Goal: Information Seeking & Learning: Learn about a topic

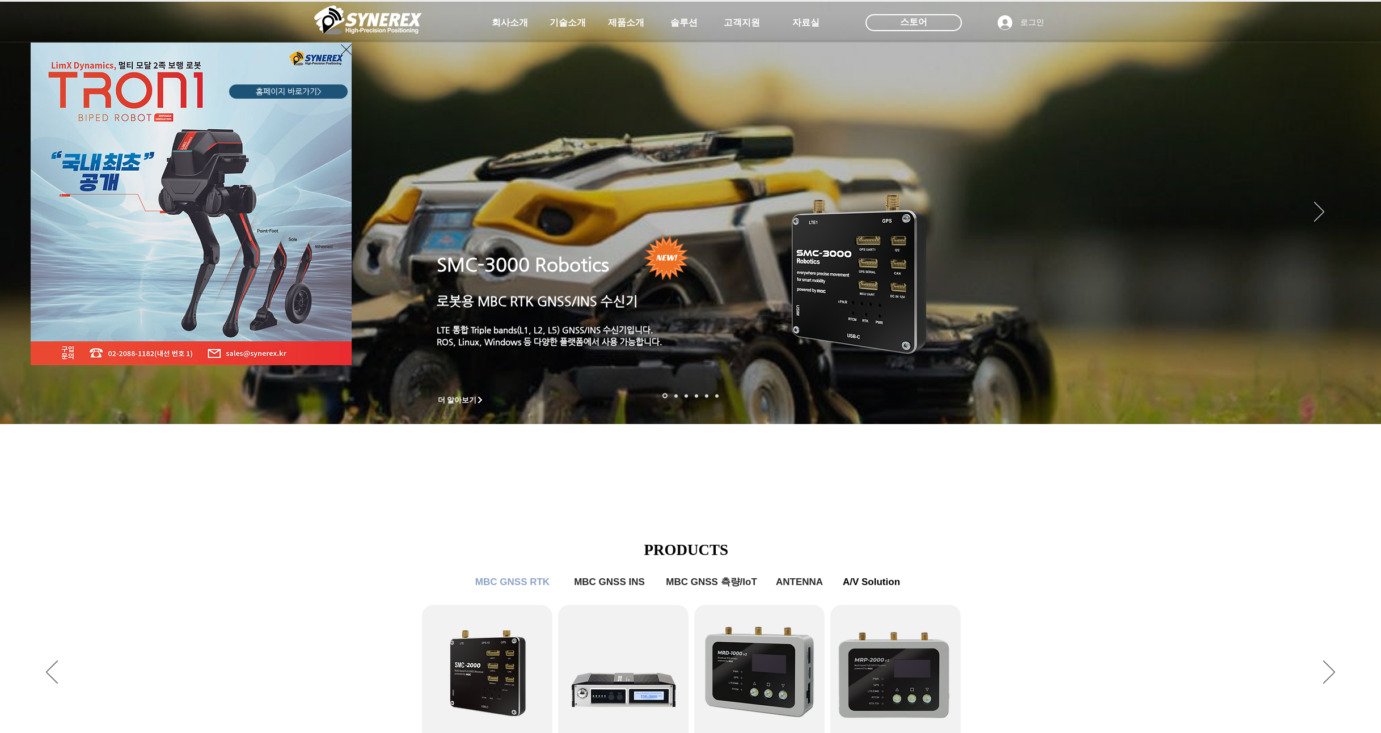
click at [620, 23] on div "LimX Dinamics" at bounding box center [690, 366] width 1381 height 733
click at [626, 27] on div "LimX Dinamics" at bounding box center [690, 366] width 1381 height 733
click at [346, 49] on icon "사이트로 돌아가기" at bounding box center [346, 49] width 11 height 11
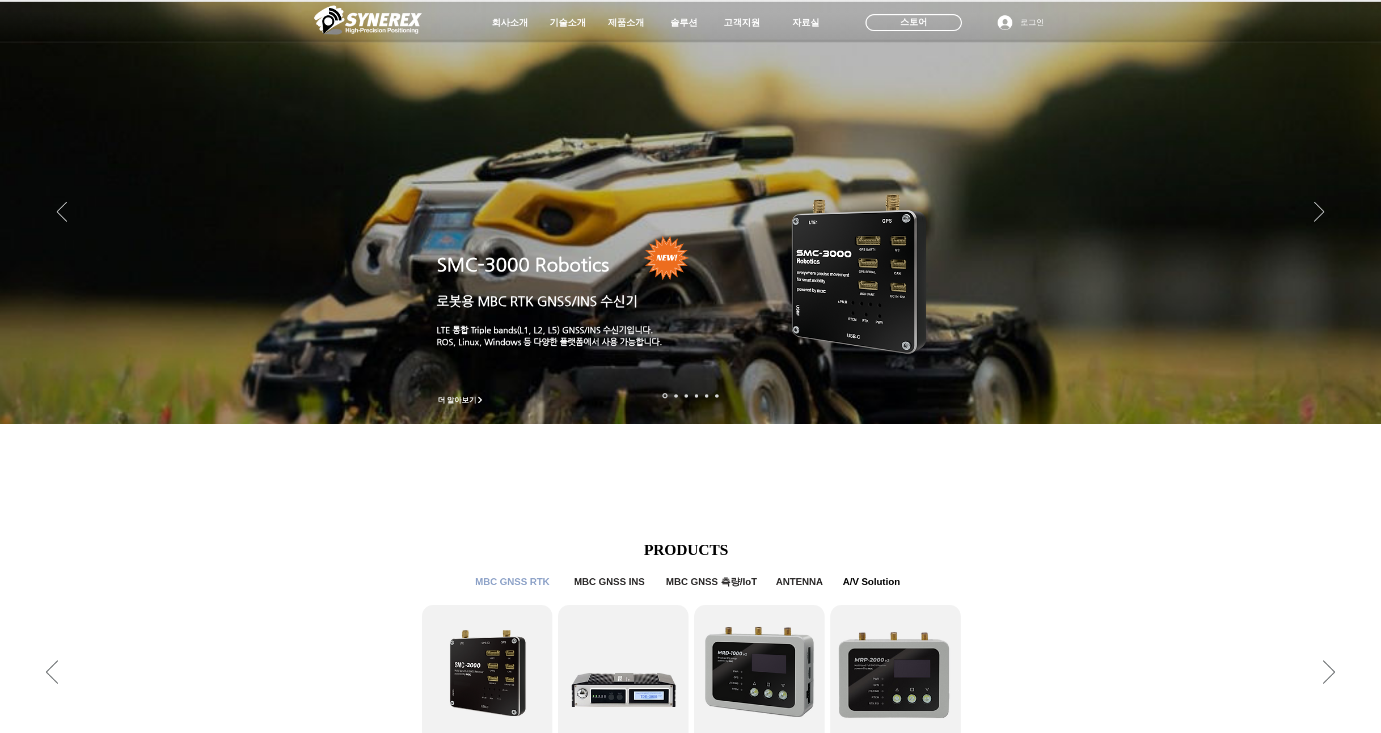
scroll to position [408, 0]
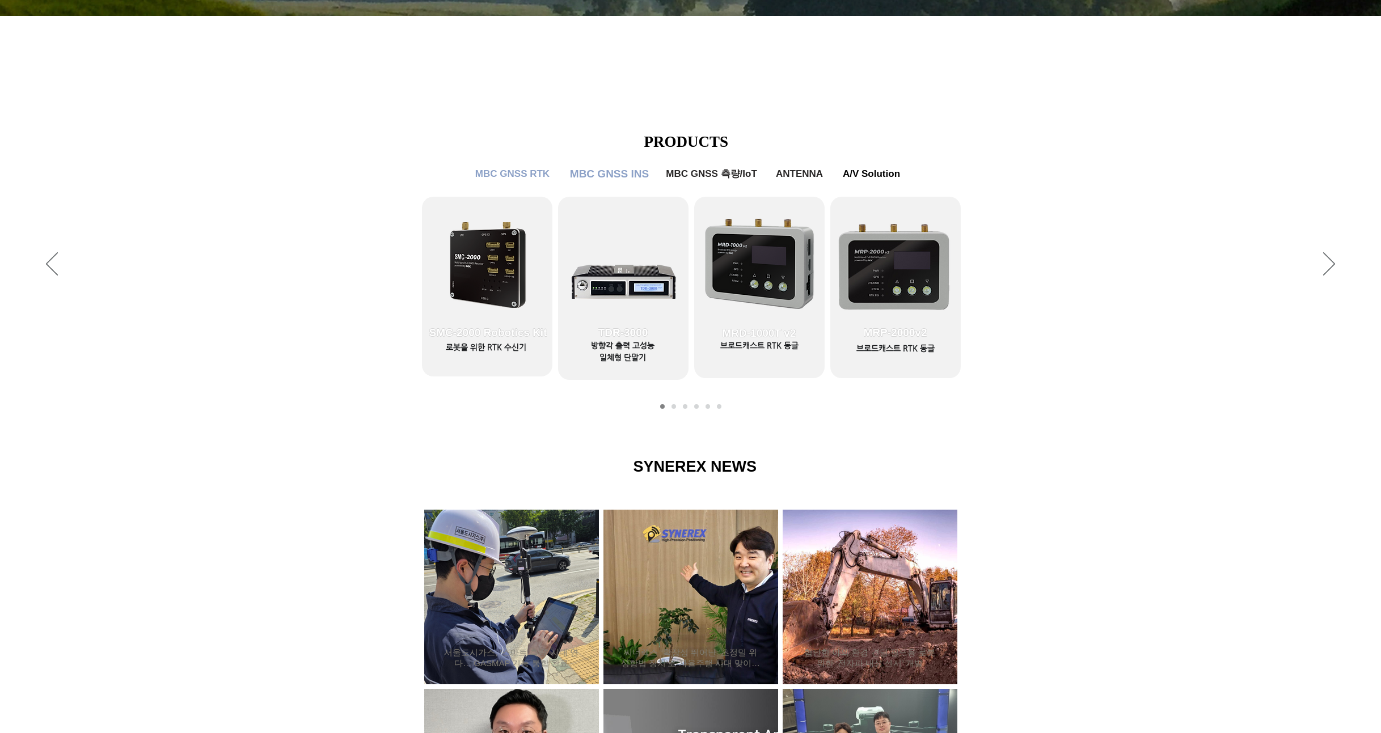
click at [628, 170] on span "MBC GNSS INS" at bounding box center [609, 174] width 79 height 12
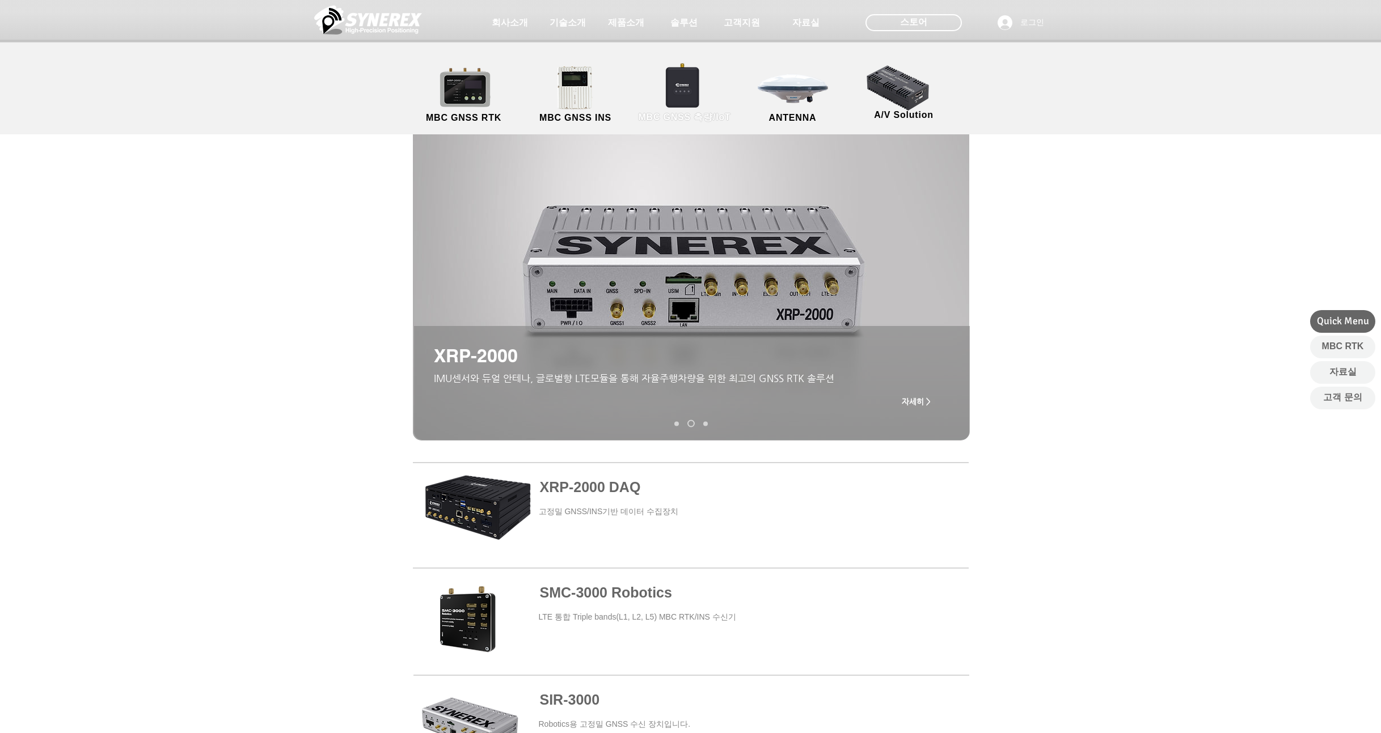
click at [696, 102] on link "MBC GNSS 측량/IoT" at bounding box center [684, 95] width 111 height 60
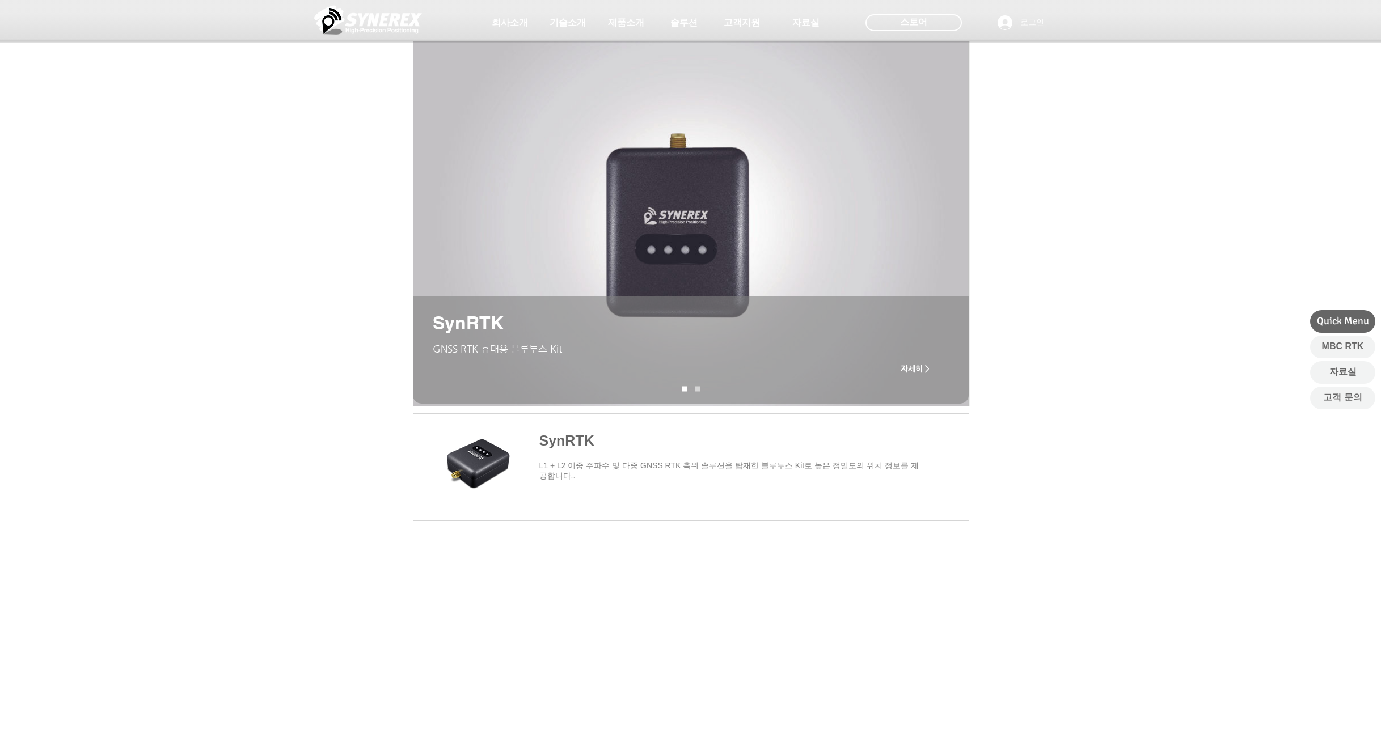
click at [488, 452] on span "main content" at bounding box center [691, 464] width 556 height 105
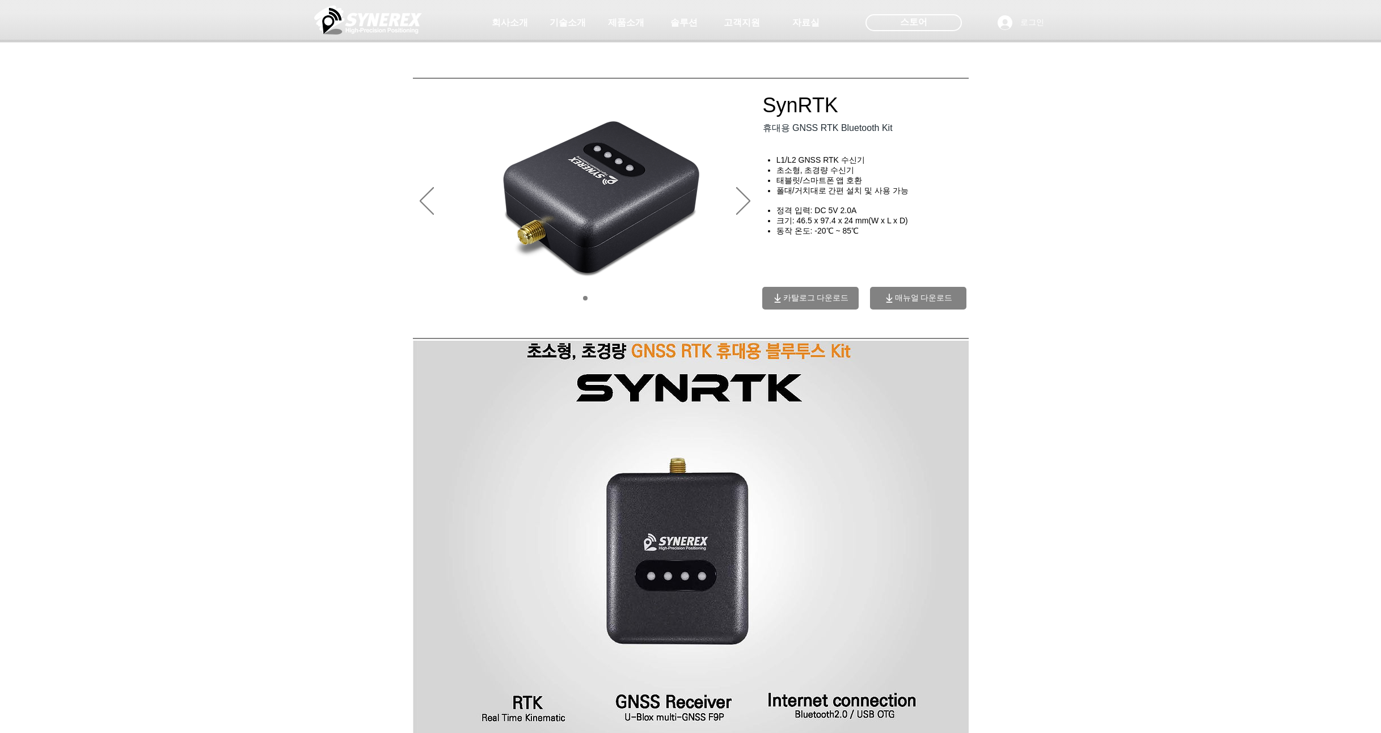
click at [736, 205] on img "슬라이드쇼" at bounding box center [585, 201] width 345 height 227
click at [740, 206] on icon "다음" at bounding box center [743, 201] width 14 height 28
click at [742, 206] on icon "다음" at bounding box center [743, 201] width 14 height 28
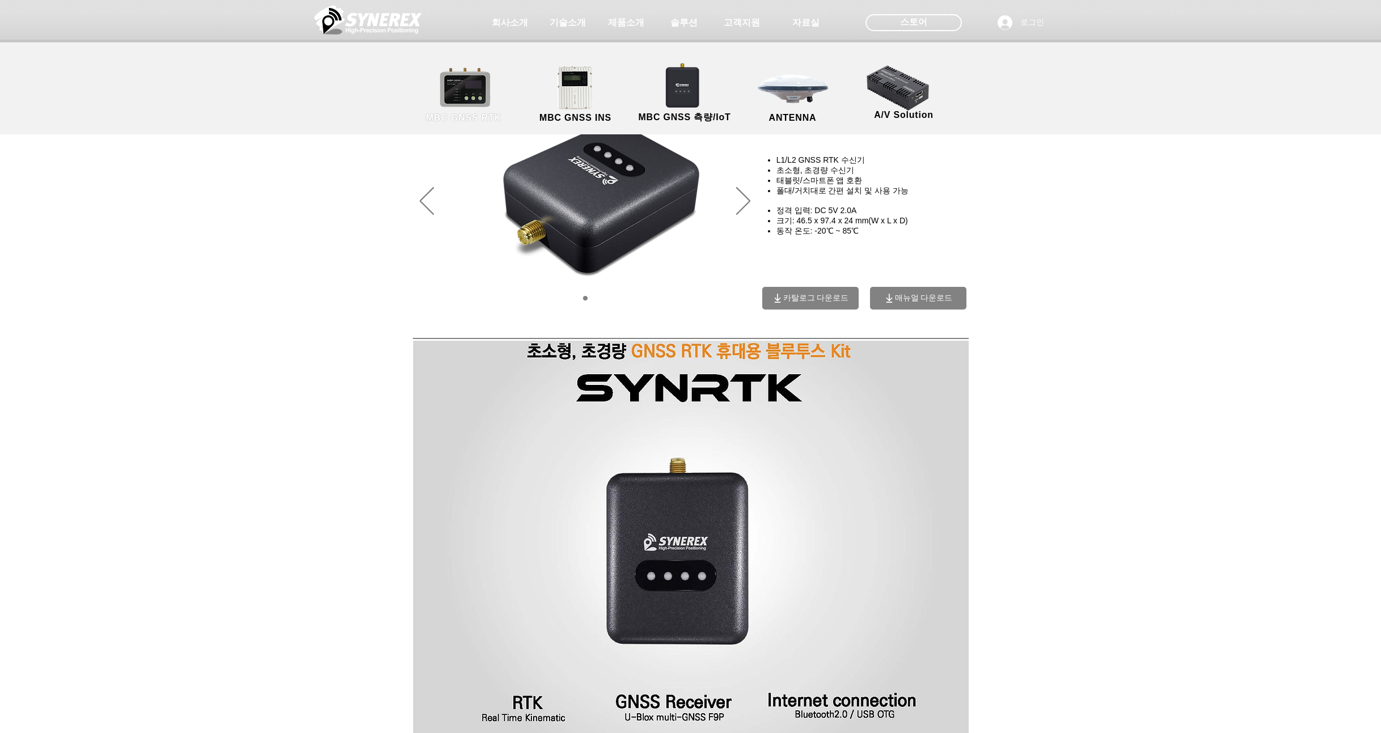
click at [485, 97] on link "MBC GNSS RTK" at bounding box center [464, 95] width 102 height 60
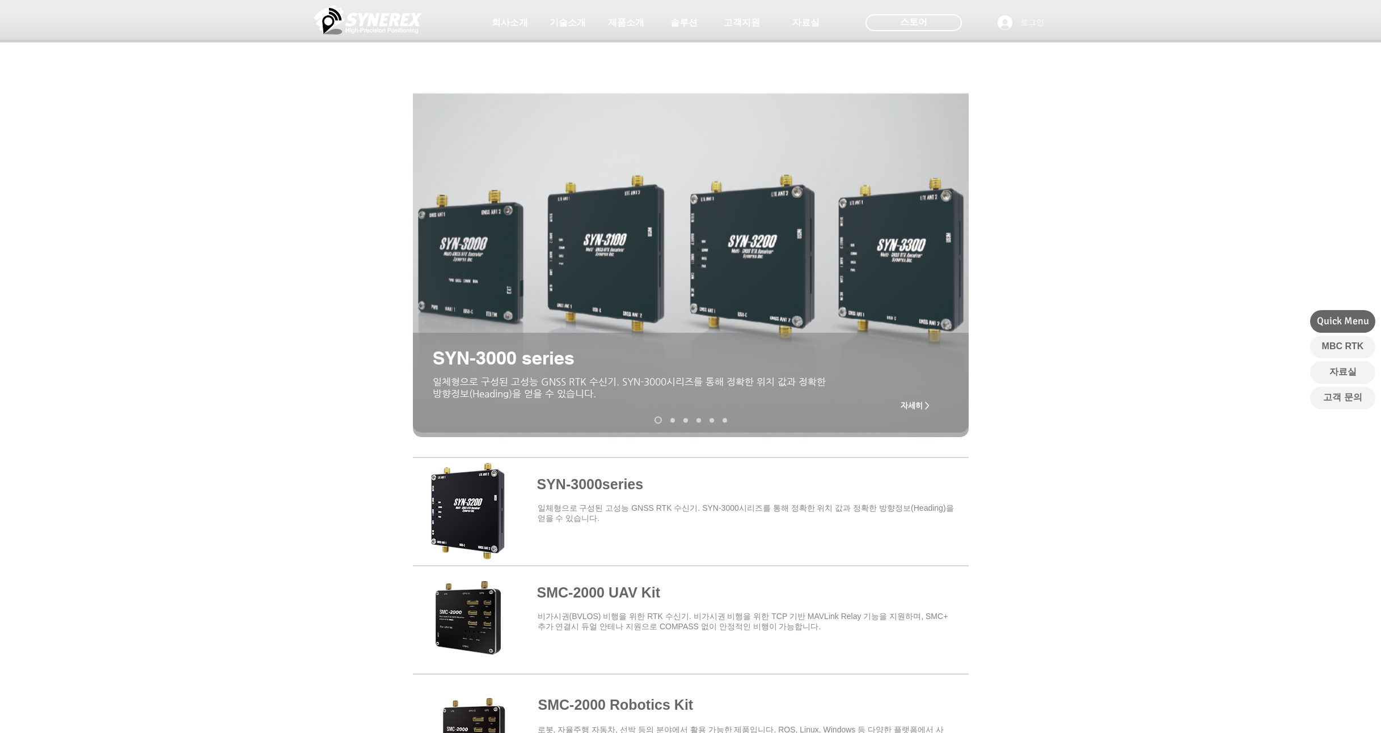
click at [452, 509] on span at bounding box center [691, 509] width 556 height 99
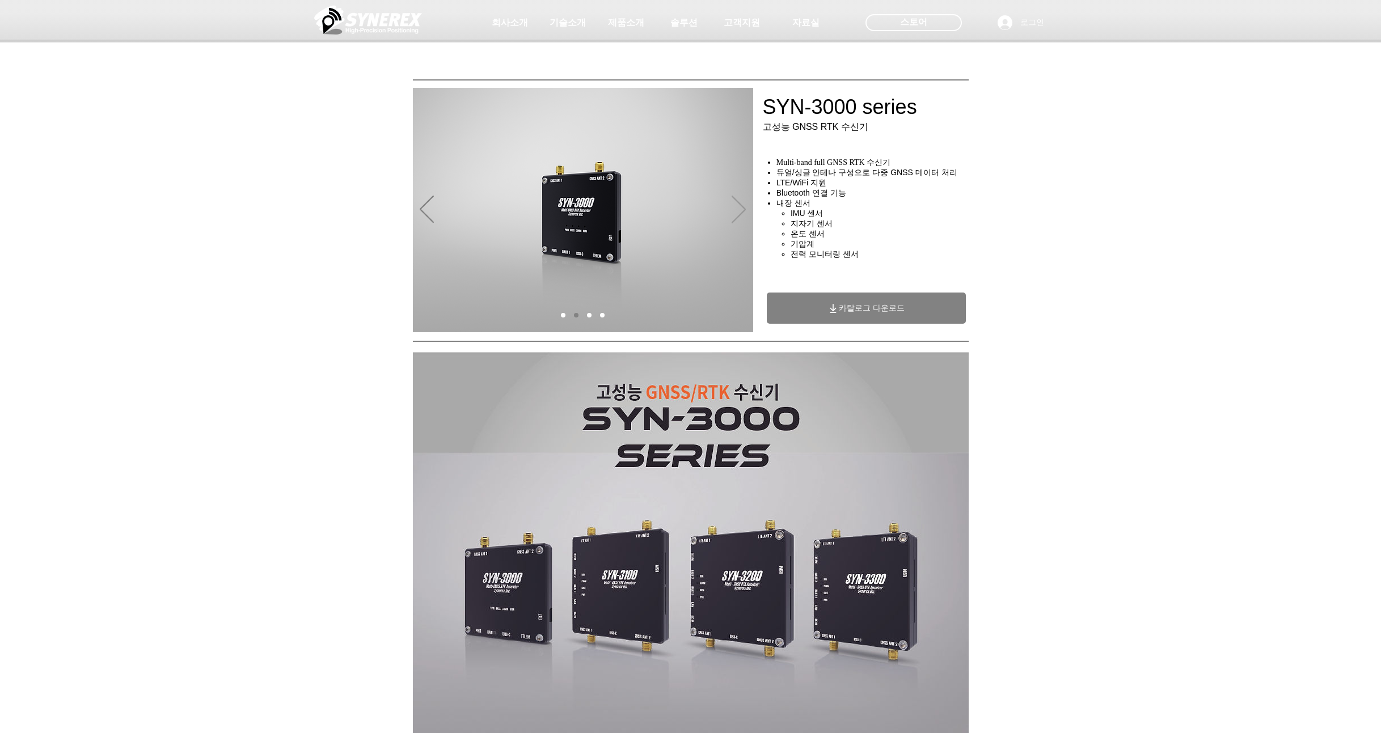
click at [736, 215] on icon "다음" at bounding box center [739, 210] width 14 height 28
click at [422, 214] on icon "이전" at bounding box center [427, 210] width 14 height 28
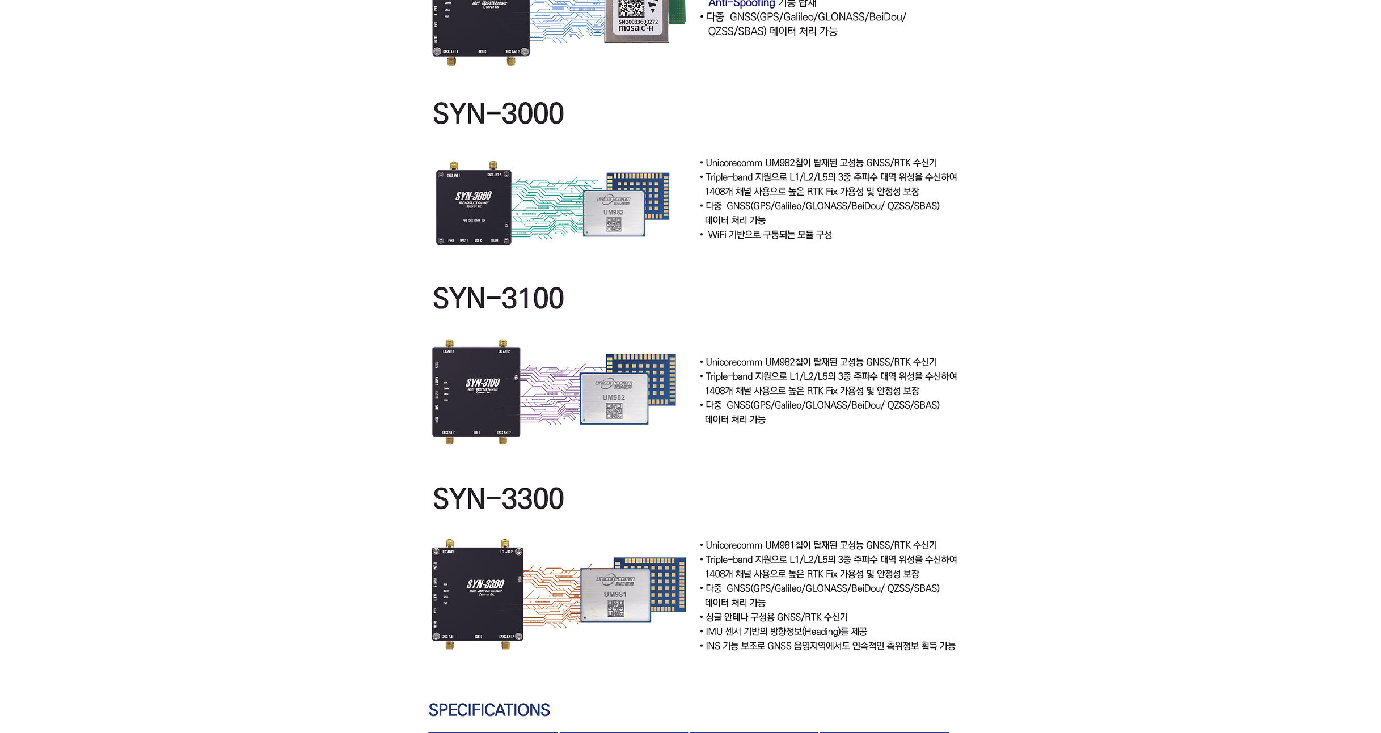
scroll to position [3072, 0]
